Goal: Register for event/course

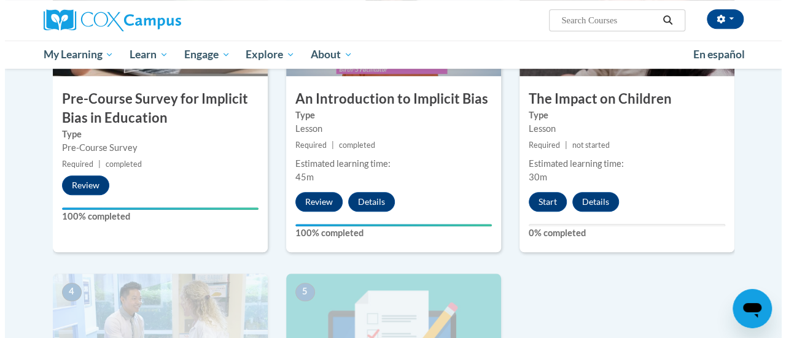
scroll to position [403, 0]
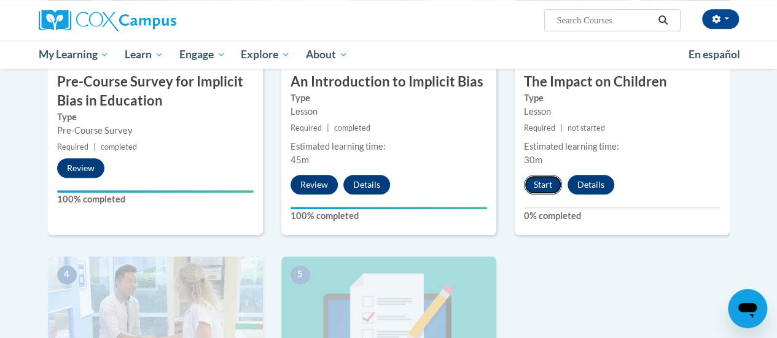
click at [533, 188] on button "Start" at bounding box center [543, 185] width 38 height 20
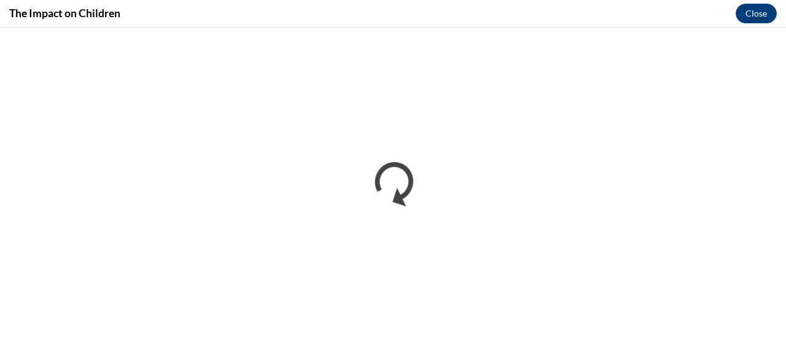
scroll to position [0, 0]
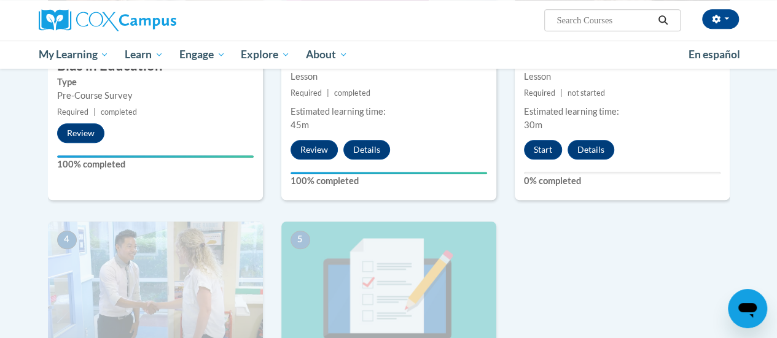
click at [537, 170] on div "3 The Impact on Children Type Lesson Required | not started Estimated learning …" at bounding box center [622, 50] width 215 height 299
click at [550, 154] on button "Start" at bounding box center [543, 150] width 38 height 20
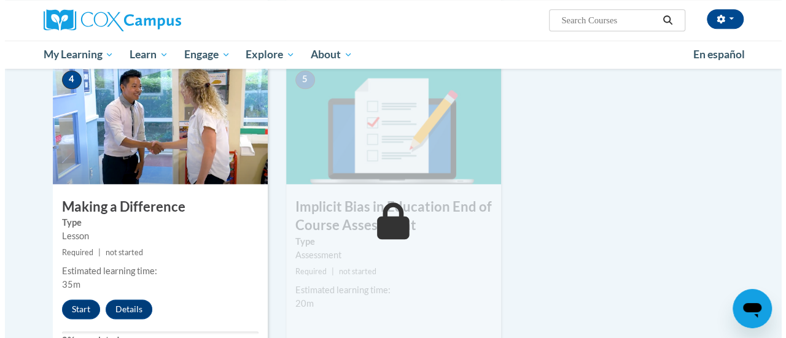
scroll to position [676, 0]
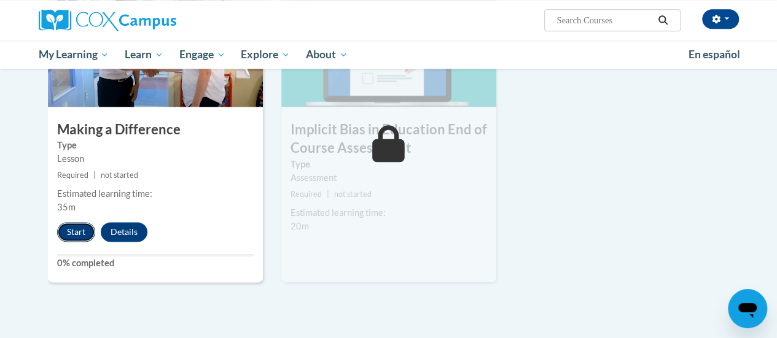
click at [66, 235] on button "Start" at bounding box center [76, 232] width 38 height 20
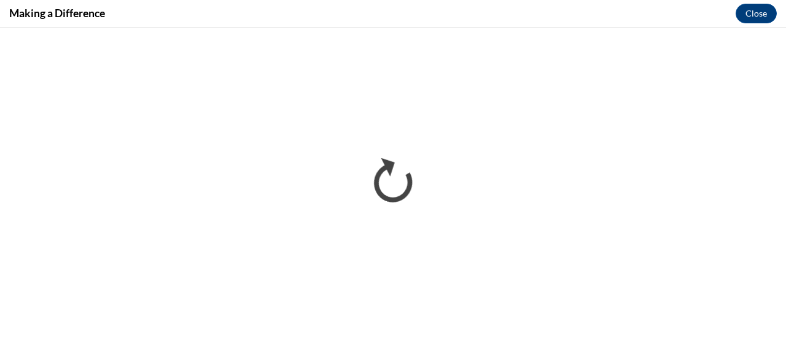
scroll to position [0, 0]
